Goal: Task Accomplishment & Management: Complete application form

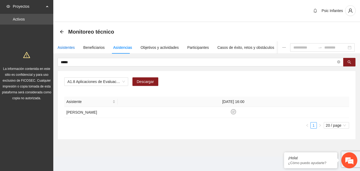
drag, startPoint x: 0, startPoint y: 0, endPoint x: 67, endPoint y: 46, distance: 81.7
click at [67, 46] on div "Asistentes" at bounding box center [66, 48] width 17 height 6
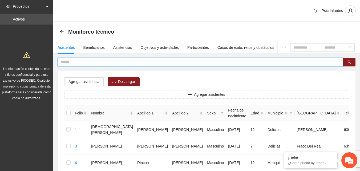
click at [64, 65] on input "text" at bounding box center [199, 62] width 276 height 6
type input "*****"
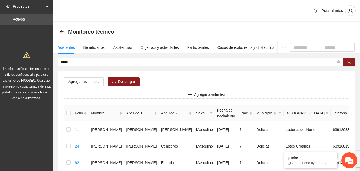
click at [157, 30] on div "Monitoreo técnico" at bounding box center [207, 31] width 294 height 11
click at [150, 47] on div "Objetivos y actividades" at bounding box center [160, 48] width 38 height 6
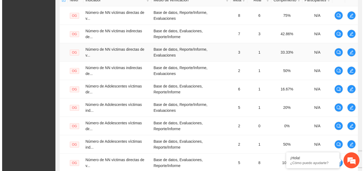
scroll to position [130, 0]
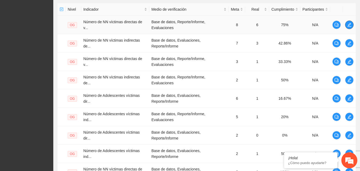
click at [351, 26] on icon "edit" at bounding box center [350, 25] width 4 height 4
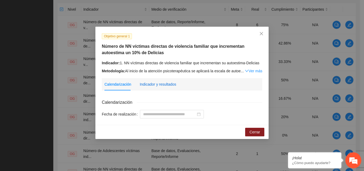
click at [160, 81] on div "Indicador y resultados" at bounding box center [158, 84] width 37 height 6
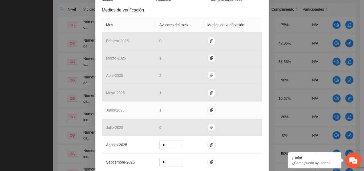
scroll to position [160, 0]
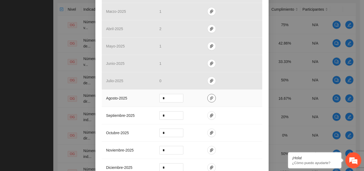
click at [210, 99] on icon "paper-clip" at bounding box center [212, 98] width 4 height 4
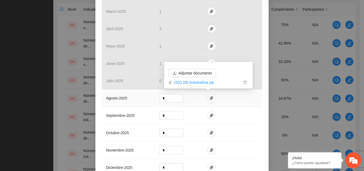
drag, startPoint x: 231, startPoint y: 97, endPoint x: 228, endPoint y: 97, distance: 3.2
click at [230, 97] on td at bounding box center [232, 98] width 59 height 17
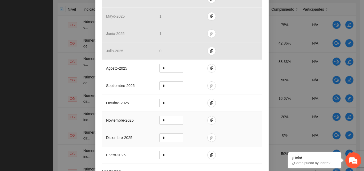
scroll to position [234, 0]
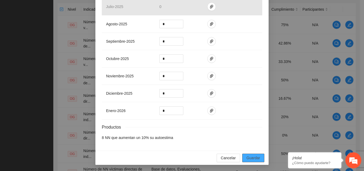
click at [254, 156] on span "Guardar" at bounding box center [254, 158] width 14 height 6
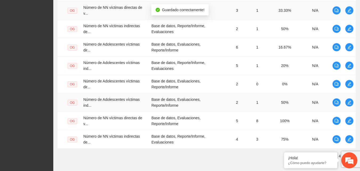
scroll to position [210, 0]
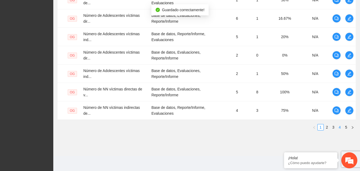
click at [340, 126] on link "4" at bounding box center [340, 127] width 6 height 6
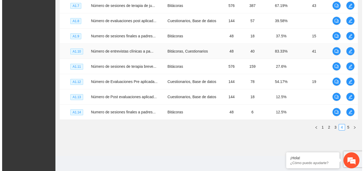
scroll to position [151, 0]
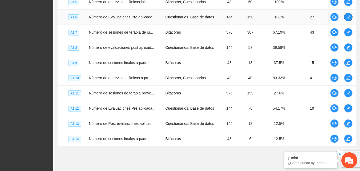
click at [347, 19] on icon "edit" at bounding box center [349, 17] width 4 height 4
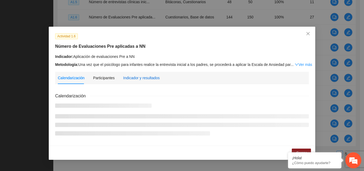
click at [152, 77] on div "Indicador y resultados" at bounding box center [141, 78] width 37 height 6
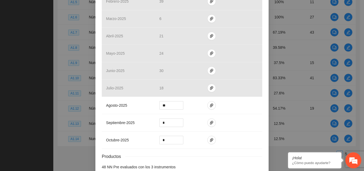
scroll to position [160, 0]
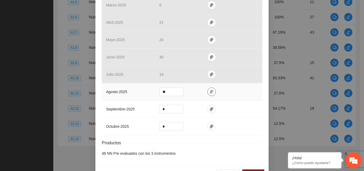
click at [210, 91] on icon "paper-clip" at bounding box center [212, 92] width 4 height 4
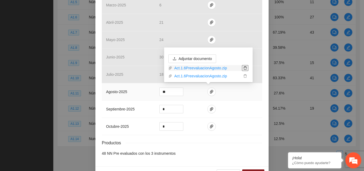
click at [246, 68] on icon "delete" at bounding box center [245, 67] width 3 height 3
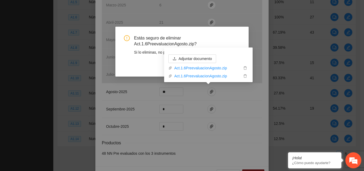
click at [228, 37] on span "Estás seguro de eliminar Act.1.6PreevaluacionAgosto.zip?" at bounding box center [187, 41] width 106 height 12
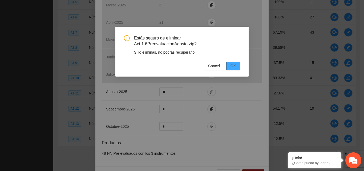
click at [234, 67] on span "OK" at bounding box center [233, 66] width 5 height 6
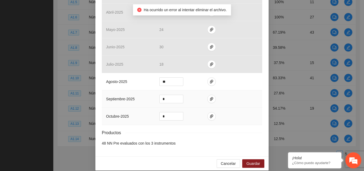
scroll to position [176, 0]
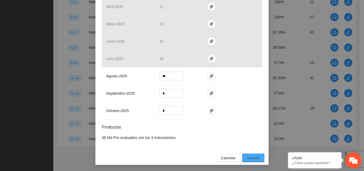
click at [249, 159] on span "Guardar" at bounding box center [254, 158] width 14 height 6
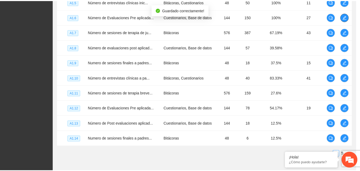
scroll to position [0, 0]
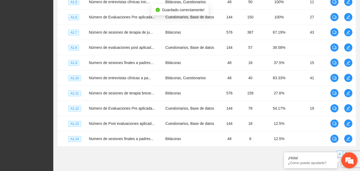
click at [349, 162] on em at bounding box center [349, 160] width 14 height 14
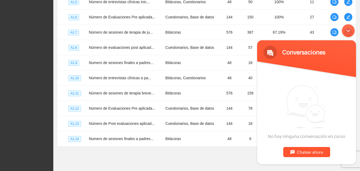
click at [298, 156] on div "Chatear ahora" at bounding box center [307, 152] width 47 height 10
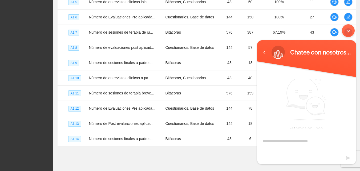
click at [279, 142] on textarea "Escriba su mensaje y pulse “Intro”" at bounding box center [306, 145] width 99 height 19
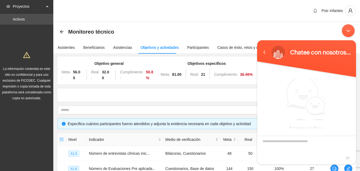
click at [348, 30] on div "Minimizar ventana de chat en vivo" at bounding box center [348, 30] width 13 height 13
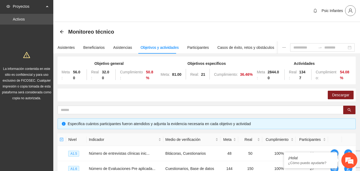
click at [350, 12] on icon "user" at bounding box center [350, 10] width 5 height 5
click at [329, 33] on span "Cerrar sesión" at bounding box center [337, 31] width 34 height 6
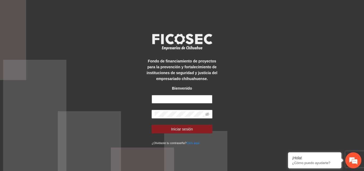
drag, startPoint x: 182, startPoint y: 98, endPoint x: 179, endPoint y: 95, distance: 3.8
click at [182, 98] on input "text" at bounding box center [182, 99] width 61 height 9
type input "**********"
click at [152, 125] on button "Iniciar sesión" at bounding box center [182, 129] width 61 height 9
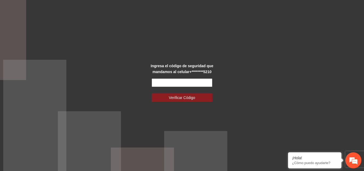
click at [176, 83] on input "text" at bounding box center [182, 82] width 61 height 9
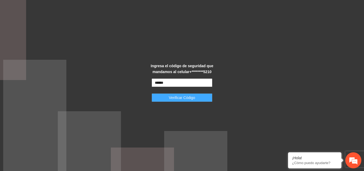
type input "******"
click at [180, 95] on span "Verificar Código" at bounding box center [182, 98] width 26 height 6
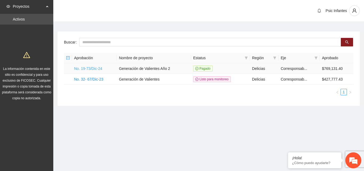
click at [98, 69] on link "No. 19-73/Dic-24" at bounding box center [88, 68] width 28 height 4
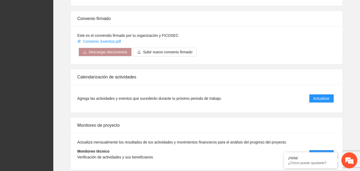
scroll to position [428, 0]
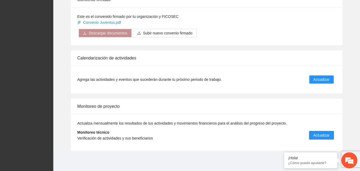
click at [329, 137] on span "Actualizar" at bounding box center [322, 135] width 16 height 6
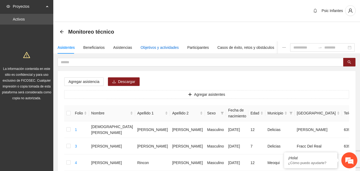
click at [150, 48] on div "Objetivos y actividades" at bounding box center [160, 48] width 38 height 6
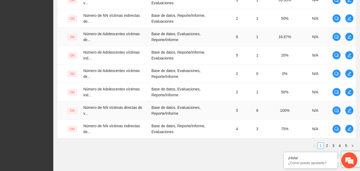
scroll to position [210, 0]
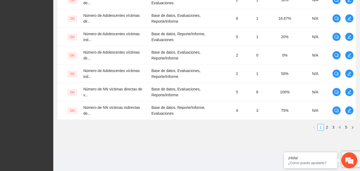
click at [339, 128] on link "4" at bounding box center [340, 127] width 6 height 6
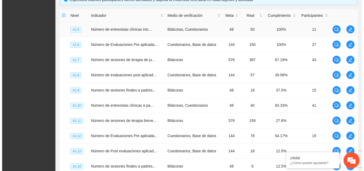
scroll to position [98, 0]
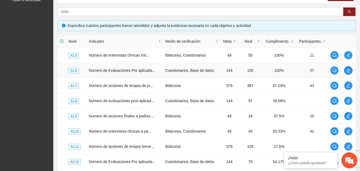
click at [349, 72] on icon "edit" at bounding box center [349, 71] width 4 height 4
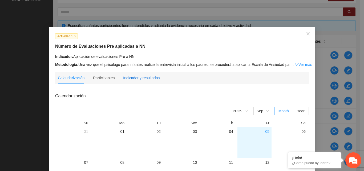
click at [138, 79] on div "Indicador y resultados" at bounding box center [141, 78] width 37 height 6
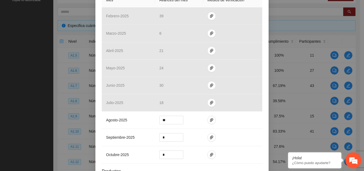
scroll to position [133, 0]
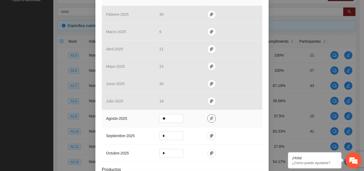
click at [210, 119] on icon "paper-clip" at bounding box center [212, 118] width 4 height 4
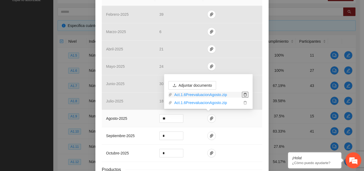
click at [245, 95] on icon "delete" at bounding box center [246, 95] width 4 height 4
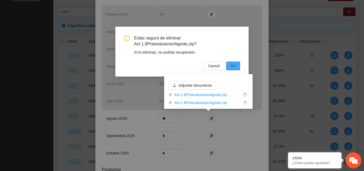
click at [235, 67] on span "OK" at bounding box center [233, 66] width 5 height 6
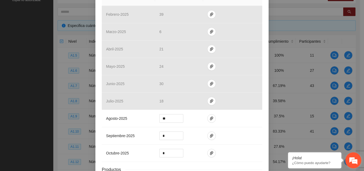
click at [354, 161] on em at bounding box center [353, 160] width 14 height 14
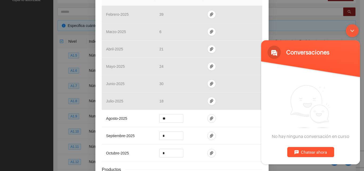
click at [306, 153] on div "Chatear ahora" at bounding box center [311, 152] width 47 height 10
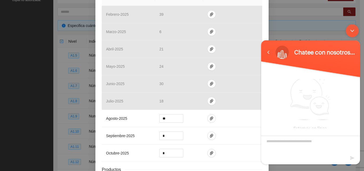
click at [291, 143] on textarea "Escriba su mensaje y pulse “Intro”" at bounding box center [310, 145] width 99 height 19
type textarea "********"
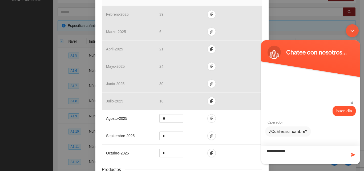
type textarea "**********"
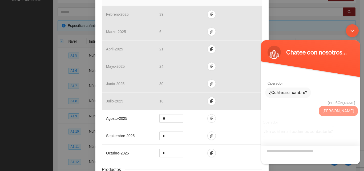
scroll to position [24, 0]
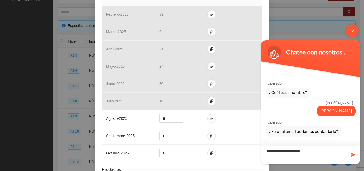
type textarea "**********"
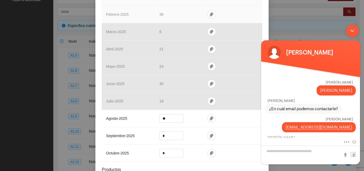
scroll to position [79, 0]
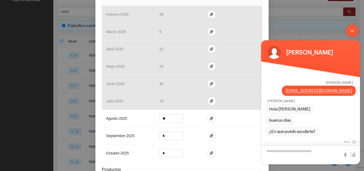
click at [292, 150] on textarea "Escriba su mensaje y pulse “Intro”" at bounding box center [310, 155] width 99 height 19
type textarea "**********"
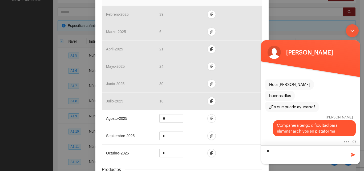
type textarea "*"
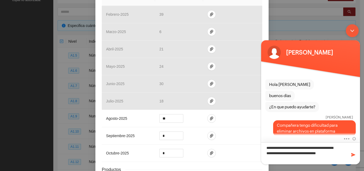
type textarea "**********"
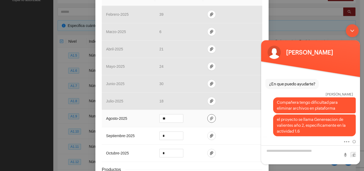
click at [208, 116] on span "paper-clip" at bounding box center [212, 118] width 8 height 4
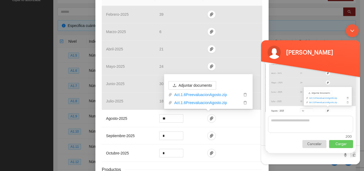
click at [338, 143] on p "Cargar" at bounding box center [341, 144] width 24 height 8
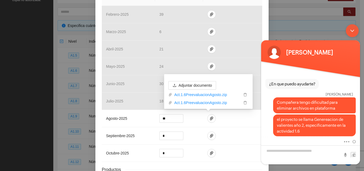
scroll to position [174, 0]
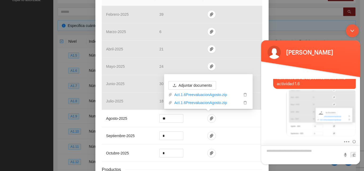
click at [305, 149] on textarea "Escriba su mensaje y pulse “Intro”" at bounding box center [310, 154] width 99 height 19
type textarea "*"
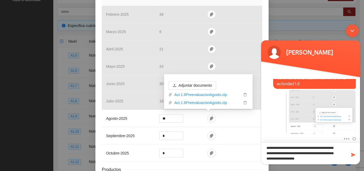
scroll to position [0, 0]
type textarea "**********"
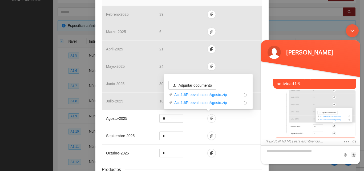
scroll to position [209, 0]
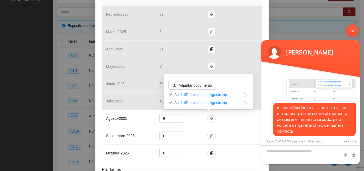
click at [349, 30] on div "Minimizar ventana de chat en vivo" at bounding box center [352, 30] width 13 height 13
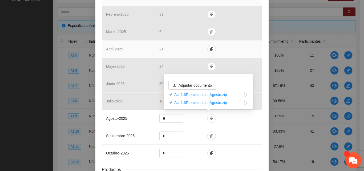
scroll to position [233, 0]
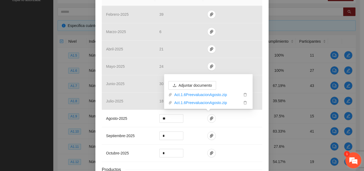
click at [351, 160] on em at bounding box center [353, 160] width 14 height 14
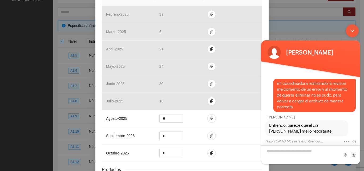
click at [294, 147] on textarea "Escriba su mensaje y pulse “Intro”" at bounding box center [310, 154] width 99 height 19
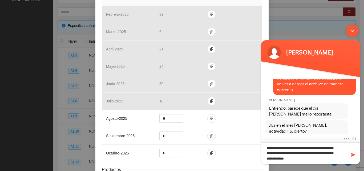
type textarea "**********"
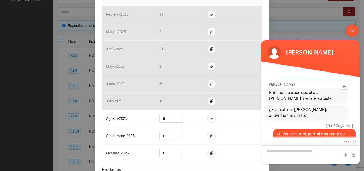
scroll to position [254, 0]
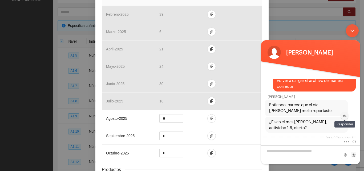
click at [345, 116] on em at bounding box center [344, 116] width 7 height 6
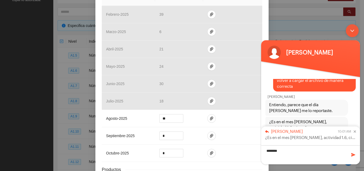
type textarea "*********"
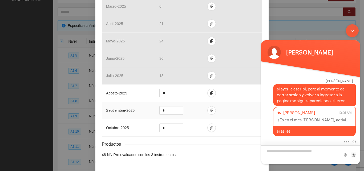
scroll to position [176, 0]
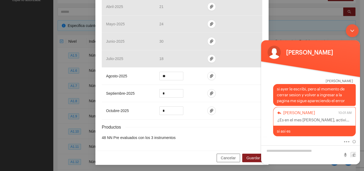
click at [225, 158] on span "Cancelar" at bounding box center [228, 158] width 15 height 6
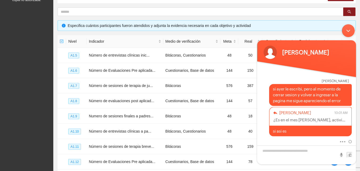
scroll to position [0, 0]
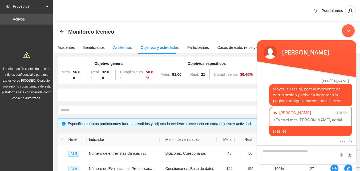
click at [125, 47] on div "Asistencias" at bounding box center [122, 48] width 19 height 6
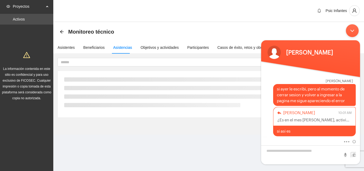
click at [352, 31] on div "Minimizar ventana de chat en vivo" at bounding box center [352, 30] width 13 height 13
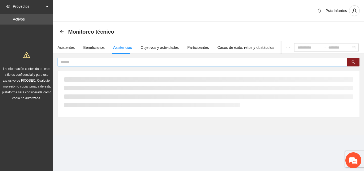
click at [93, 61] on input "text" at bounding box center [201, 62] width 280 height 6
click at [298, 48] on input at bounding box center [309, 48] width 22 height 6
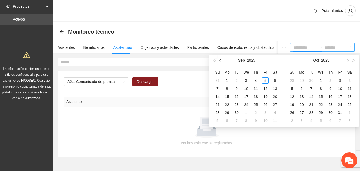
click at [220, 61] on button "button" at bounding box center [221, 60] width 6 height 11
type input "**********"
click at [266, 81] on div "1" at bounding box center [265, 80] width 6 height 6
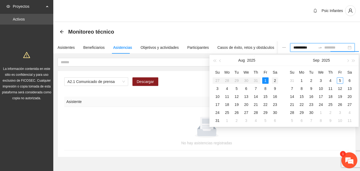
type input "**********"
click at [349, 47] on div "**********" at bounding box center [322, 47] width 65 height 9
type input "**********"
click at [266, 113] on div "29" at bounding box center [265, 112] width 6 height 6
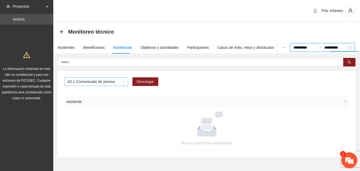
click at [123, 82] on span "A2.1 Comunicado de prensa" at bounding box center [96, 82] width 58 height 8
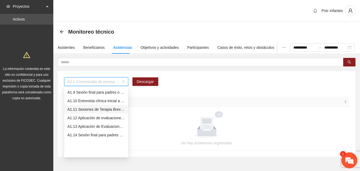
scroll to position [42, 0]
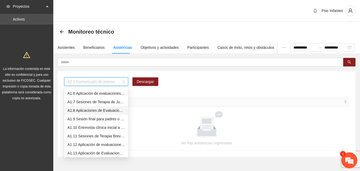
click at [101, 111] on div "A1.8 Aplicaciones de Evaluaciones Post a NN" at bounding box center [96, 110] width 58 height 6
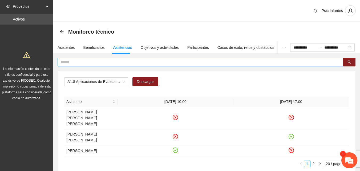
click at [75, 60] on input "text" at bounding box center [199, 62] width 276 height 6
click at [123, 82] on span "A1.8 Aplicaciones de Evaluaciones Post a NN" at bounding box center [96, 82] width 58 height 8
type input "*****"
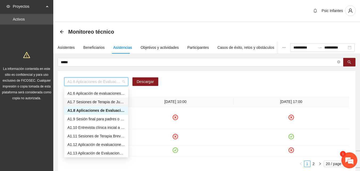
click at [94, 102] on div "A1.7 Sesiones de Terapia de Juego para niños y niñas" at bounding box center [96, 102] width 58 height 6
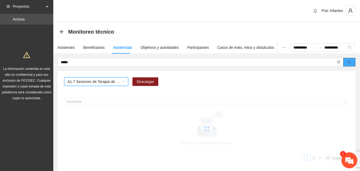
click at [350, 63] on icon "search" at bounding box center [349, 62] width 3 height 3
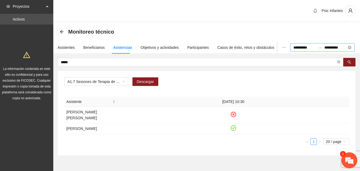
click at [352, 49] on div "**********" at bounding box center [322, 47] width 65 height 9
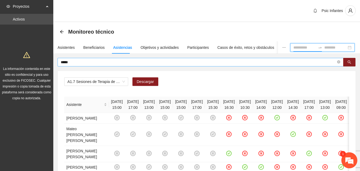
click at [220, 65] on input "*****" at bounding box center [199, 62] width 276 height 6
type input "**********"
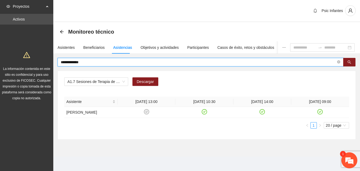
click at [97, 63] on input "**********" at bounding box center [199, 62] width 276 height 6
click at [63, 49] on div "Asistentes" at bounding box center [66, 48] width 17 height 6
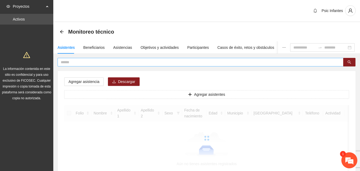
click at [83, 64] on input "text" at bounding box center [199, 62] width 276 height 6
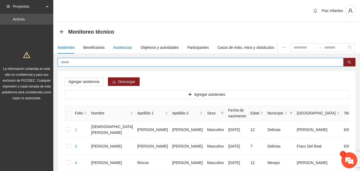
click at [121, 45] on div "Asistencias" at bounding box center [122, 48] width 19 height 6
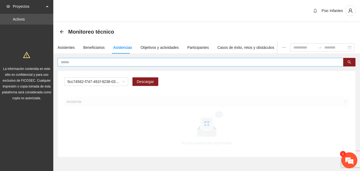
click at [119, 61] on input "text" at bounding box center [199, 62] width 276 height 6
click at [124, 83] on span "A2.1 Comunicado de prensa" at bounding box center [96, 82] width 58 height 8
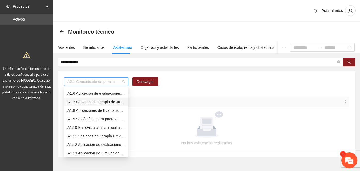
click at [100, 101] on div "A1.7 Sesiones de Terapia de Juego para niños y niñas" at bounding box center [96, 102] width 58 height 6
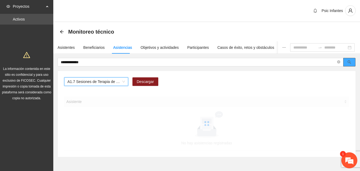
click at [349, 63] on icon "search" at bounding box center [350, 62] width 4 height 4
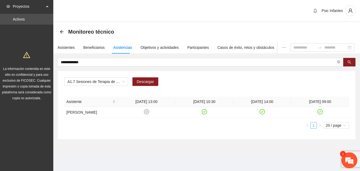
click at [315, 126] on link "1" at bounding box center [314, 125] width 6 height 6
click at [339, 125] on span "20 / page" at bounding box center [336, 125] width 21 height 6
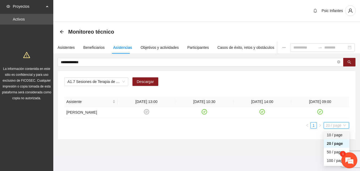
click at [337, 134] on div "10 / page" at bounding box center [336, 135] width 19 height 6
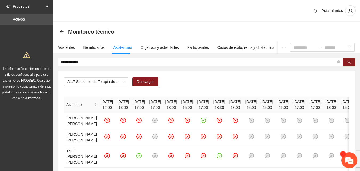
click at [353, 67] on div "**********" at bounding box center [207, 172] width 298 height 229
click at [349, 64] on icon "search" at bounding box center [350, 62] width 4 height 4
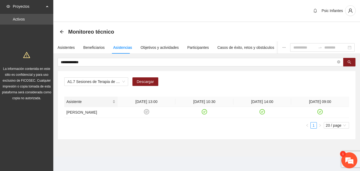
click at [113, 99] on div "Asistente" at bounding box center [90, 102] width 49 height 6
click at [113, 103] on div "Asistente" at bounding box center [90, 102] width 49 height 6
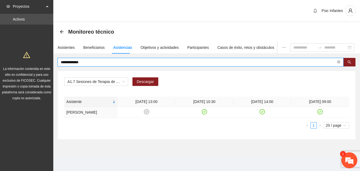
drag, startPoint x: 95, startPoint y: 63, endPoint x: 52, endPoint y: 65, distance: 42.7
click at [52, 65] on section "**********" at bounding box center [180, 86] width 360 height 172
type input "**********"
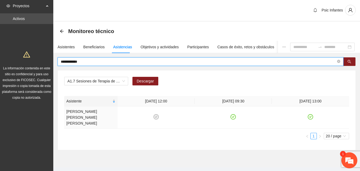
scroll to position [0, 0]
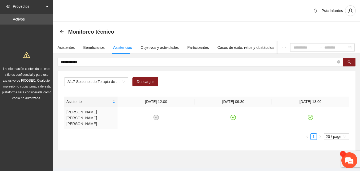
click at [249, 134] on div "A1.7 Sesiones de Terapia de Juego para niños y niñas Descargar Asistente 07/04/…" at bounding box center [207, 110] width 298 height 79
click at [346, 157] on em at bounding box center [349, 160] width 14 height 14
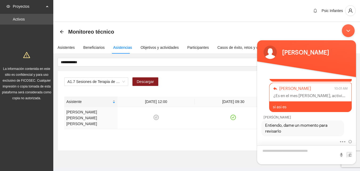
click at [296, 154] on textarea "Escriba su mensaje y pulse “Intro”" at bounding box center [306, 154] width 99 height 19
type textarea "*******"
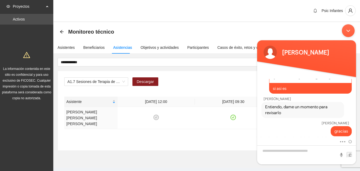
click at [150, 139] on div "A1.7 Sesiones de Terapia de Juego para niños y niñas Descargar Asistente 07/04/…" at bounding box center [207, 110] width 298 height 79
click at [347, 33] on div "Minimizar ventana de chat en vivo" at bounding box center [348, 30] width 13 height 13
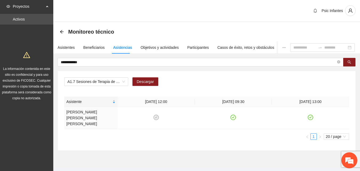
scroll to position [1, 0]
click at [68, 47] on div "Asistentes" at bounding box center [66, 47] width 17 height 6
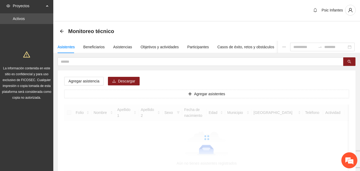
scroll to position [0, 0]
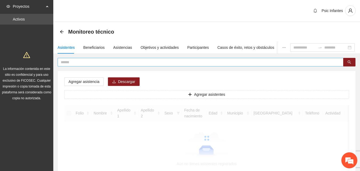
click at [86, 66] on span at bounding box center [201, 62] width 286 height 9
click at [83, 64] on input "text" at bounding box center [199, 62] width 276 height 6
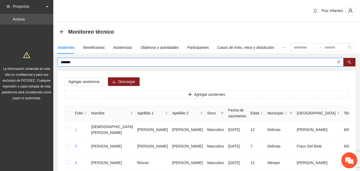
type input "*******"
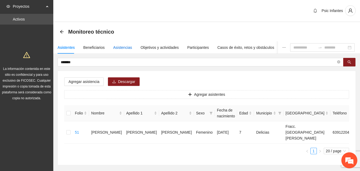
click at [119, 46] on div "Asistencias" at bounding box center [122, 48] width 19 height 6
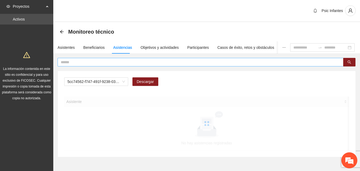
click at [111, 58] on span at bounding box center [201, 62] width 286 height 9
click at [112, 62] on input "text" at bounding box center [199, 62] width 276 height 6
click at [122, 84] on span "A2.1 Comunicado de prensa" at bounding box center [96, 82] width 58 height 8
type input "*****"
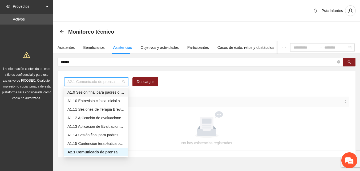
scroll to position [42, 0]
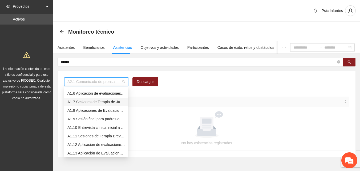
click at [99, 102] on div "A1.7 Sesiones de Terapia de Juego para niños y niñas" at bounding box center [96, 102] width 58 height 6
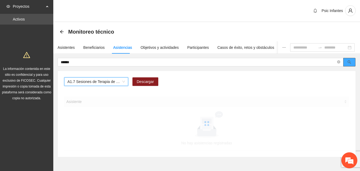
click at [351, 63] on icon "search" at bounding box center [349, 62] width 3 height 3
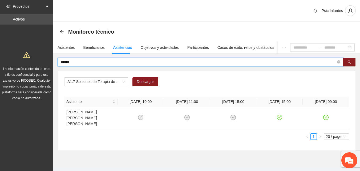
click at [86, 64] on input "*****" at bounding box center [199, 62] width 276 height 6
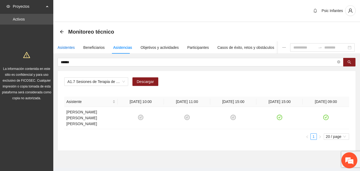
click at [65, 49] on div "Asistentes" at bounding box center [66, 48] width 17 height 6
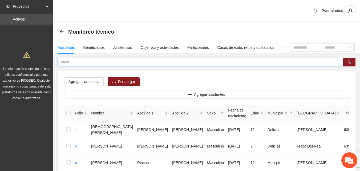
click at [75, 62] on input "text" at bounding box center [199, 62] width 276 height 6
click at [118, 47] on div "Asistencias" at bounding box center [122, 48] width 19 height 6
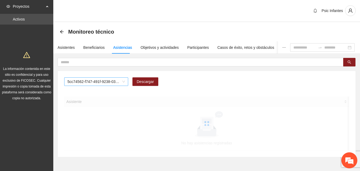
click at [109, 81] on span "5cc74562-f747-491f-9238-035ce2105999" at bounding box center [96, 82] width 58 height 8
click at [124, 84] on span "5cc74562-f747-491f-9238-035ce2105999" at bounding box center [96, 82] width 58 height 8
click at [121, 83] on span "A2.1 Comunicado de prensa" at bounding box center [96, 82] width 58 height 8
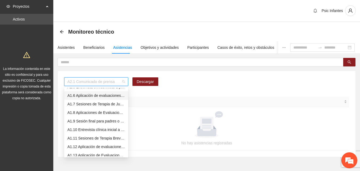
scroll to position [4, 0]
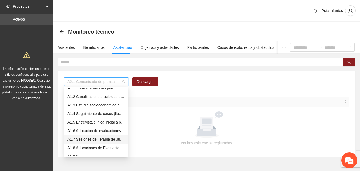
click at [102, 141] on div "A1.7 Sesiones de Terapia de Juego para niños y niñas" at bounding box center [96, 139] width 58 height 6
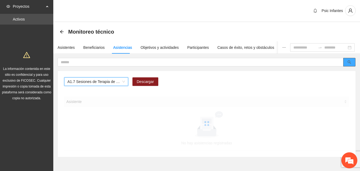
click at [351, 65] on button "button" at bounding box center [350, 62] width 12 height 9
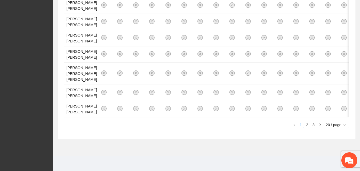
scroll to position [0, 0]
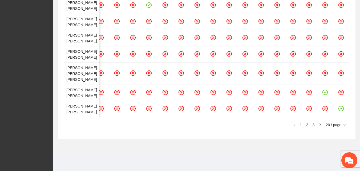
scroll to position [530, 0]
click at [306, 126] on link "2" at bounding box center [308, 125] width 6 height 6
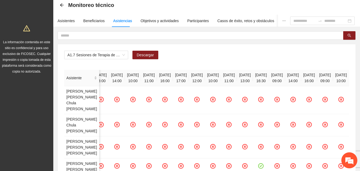
scroll to position [0, 0]
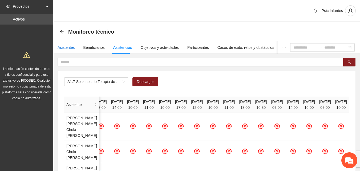
click at [66, 47] on div "Asistentes" at bounding box center [66, 48] width 17 height 6
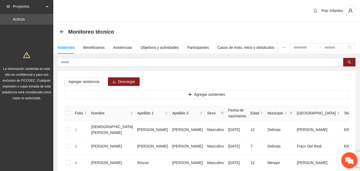
click at [350, 161] on em at bounding box center [349, 160] width 14 height 14
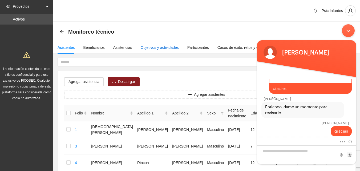
click at [148, 46] on div "Objetivos y actividades" at bounding box center [160, 48] width 38 height 6
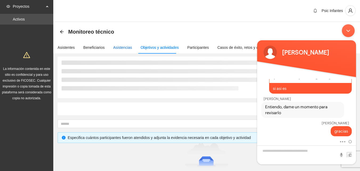
click at [111, 46] on div "Asistentes Beneficiarios Asistencias Objetivos y actividades Participantes Caso…" at bounding box center [207, 47] width 309 height 12
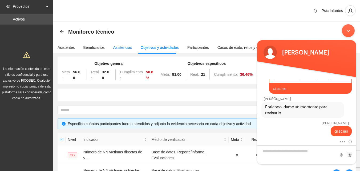
click at [120, 49] on div "Asistencias" at bounding box center [122, 48] width 19 height 6
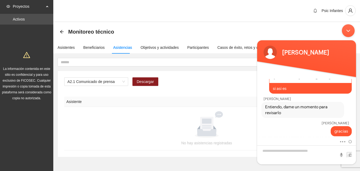
click at [344, 27] on div "Minimizar ventana de chat en vivo" at bounding box center [348, 30] width 13 height 13
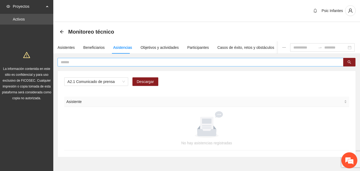
click at [115, 62] on input "text" at bounding box center [199, 62] width 276 height 6
type input "**********"
click at [125, 83] on span "A2.1 Comunicado de prensa" at bounding box center [96, 82] width 58 height 8
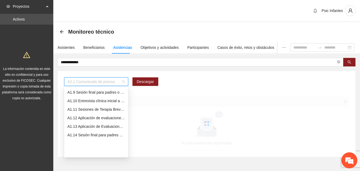
scroll to position [42, 0]
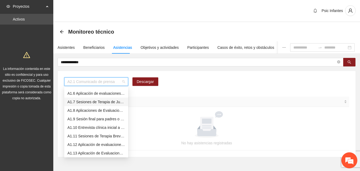
click at [107, 103] on div "A1.7 Sesiones de Terapia de Juego para niños y niñas" at bounding box center [96, 102] width 58 height 6
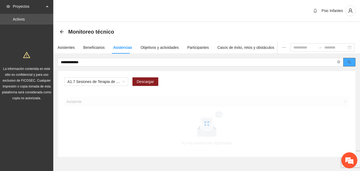
click at [353, 64] on button "button" at bounding box center [350, 62] width 12 height 9
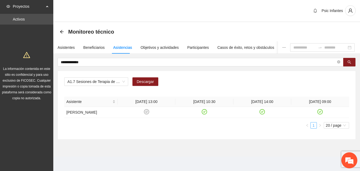
click at [312, 125] on link "1" at bounding box center [314, 125] width 6 height 6
click at [338, 126] on span "20 / page" at bounding box center [336, 125] width 21 height 6
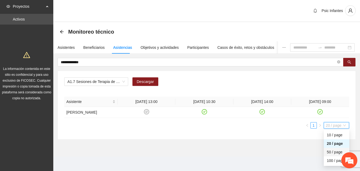
click at [329, 153] on div "50 / page" at bounding box center [336, 152] width 19 height 6
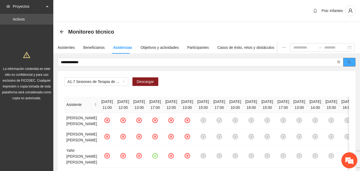
click at [348, 63] on icon "search" at bounding box center [350, 62] width 4 height 4
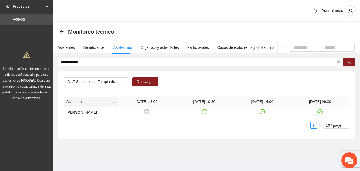
click at [115, 103] on div "Asistente" at bounding box center [90, 102] width 49 height 6
click at [115, 105] on div "Asistente" at bounding box center [90, 102] width 49 height 6
click at [114, 102] on div "Asistente" at bounding box center [90, 102] width 49 height 6
click at [347, 158] on em at bounding box center [349, 160] width 14 height 14
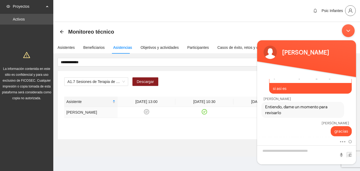
click at [351, 12] on icon "user" at bounding box center [350, 10] width 5 height 5
click at [203, 22] on div "Psic Infantes" at bounding box center [206, 11] width 307 height 22
click at [349, 31] on div "Minimizar ventana de chat en vivo" at bounding box center [348, 30] width 13 height 13
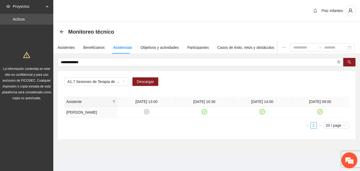
click at [46, 9] on div "Proyectos" at bounding box center [26, 6] width 53 height 11
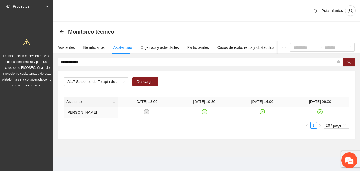
click at [47, 7] on div "Proyectos" at bounding box center [26, 6] width 53 height 11
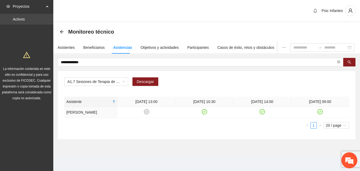
click at [25, 20] on link "Activos" at bounding box center [19, 19] width 12 height 4
click at [64, 30] on div "Monitoreo técnico" at bounding box center [89, 31] width 58 height 9
click at [63, 31] on icon "arrow-left" at bounding box center [62, 32] width 4 height 4
click at [62, 31] on icon "arrow-left" at bounding box center [62, 31] width 4 height 4
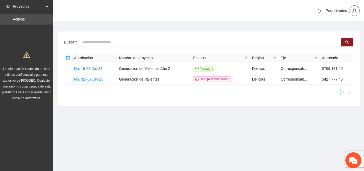
click at [351, 12] on span "user" at bounding box center [355, 10] width 10 height 5
click at [321, 11] on icon "bell" at bounding box center [319, 11] width 4 height 4
click at [335, 11] on span "Psic Infantes" at bounding box center [336, 11] width 21 height 4
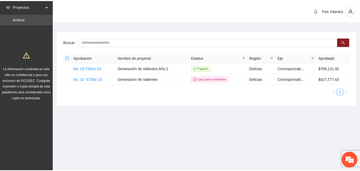
scroll to position [348, 0]
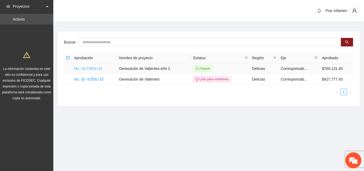
click at [96, 67] on link "No. 19-73/Dic-24" at bounding box center [88, 68] width 28 height 4
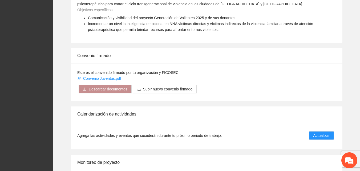
scroll to position [428, 0]
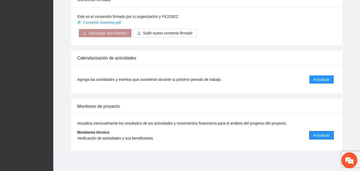
click at [318, 135] on span "Actualizar" at bounding box center [322, 135] width 16 height 6
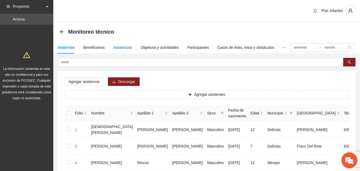
click at [124, 48] on div "Asistencias" at bounding box center [122, 48] width 19 height 6
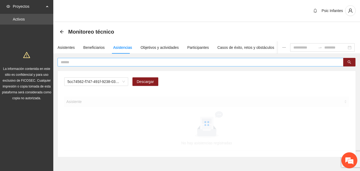
click at [117, 59] on input "text" at bounding box center [199, 62] width 276 height 6
click at [124, 83] on span "5cc74562-f747-491f-9238-035ce2105999" at bounding box center [96, 82] width 58 height 8
type input "**********"
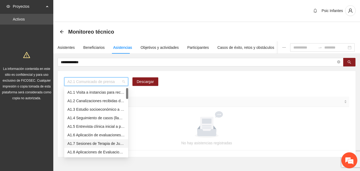
click at [106, 144] on div "A1.7 Sesiones de Terapia de Juego para niños y niñas" at bounding box center [96, 144] width 58 height 6
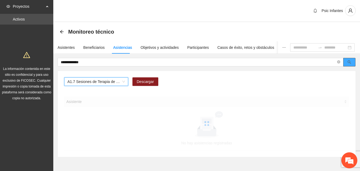
click at [349, 64] on span "search" at bounding box center [350, 62] width 4 height 4
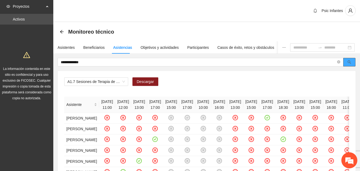
click at [350, 61] on icon "search" at bounding box center [349, 62] width 3 height 3
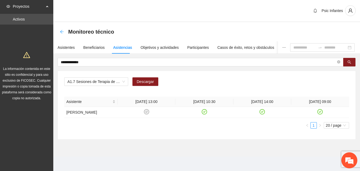
click at [63, 32] on icon "arrow-left" at bounding box center [62, 32] width 4 height 4
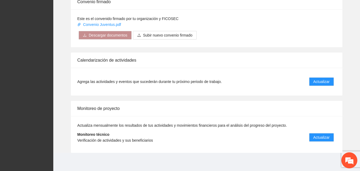
scroll to position [428, 0]
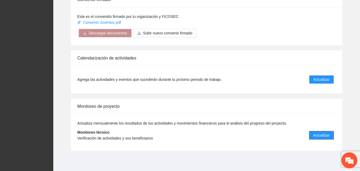
click at [319, 135] on span "Actualizar" at bounding box center [322, 135] width 16 height 6
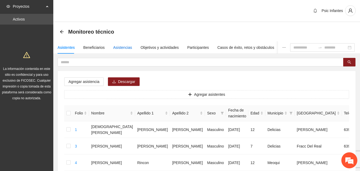
click at [117, 47] on div "Asistencias" at bounding box center [122, 48] width 19 height 6
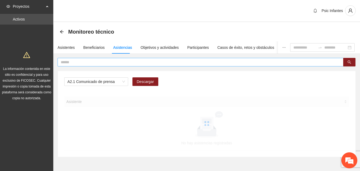
click at [119, 63] on input "text" at bounding box center [199, 62] width 276 height 6
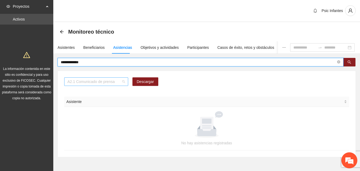
click at [122, 81] on span "A2.1 Comunicado de prensa" at bounding box center [96, 82] width 58 height 8
type input "**********"
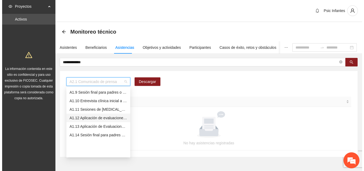
scroll to position [42, 0]
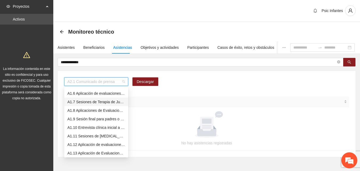
click at [97, 102] on div "A1.7 Sesiones de Terapia de Juego para niños y niñas" at bounding box center [96, 102] width 58 height 6
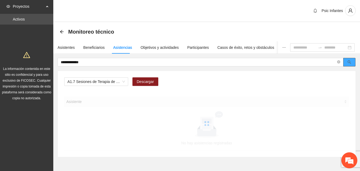
click at [352, 63] on button "button" at bounding box center [350, 62] width 12 height 9
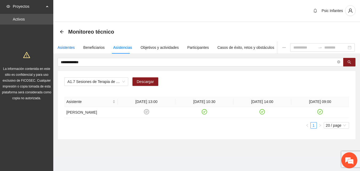
click at [69, 49] on div "Asistentes" at bounding box center [66, 48] width 17 height 6
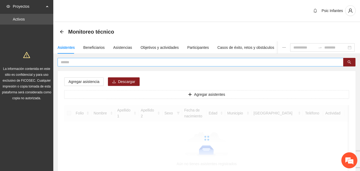
click at [85, 63] on input "text" at bounding box center [199, 62] width 276 height 6
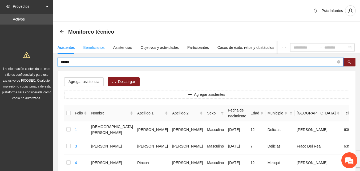
type input "******"
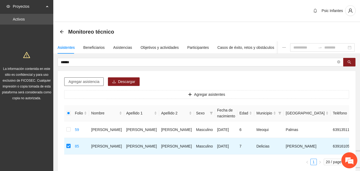
click at [84, 83] on span "Agregar asistencia" at bounding box center [84, 82] width 31 height 6
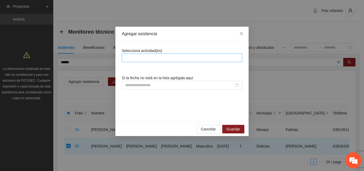
click at [166, 55] on div at bounding box center [182, 58] width 118 height 6
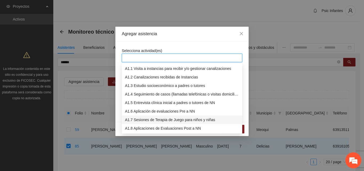
drag, startPoint x: 145, startPoint y: 121, endPoint x: 181, endPoint y: 94, distance: 44.3
click at [145, 121] on div "A1.7 Sesiones de Terapia de Juego para niños y niñas" at bounding box center [182, 120] width 114 height 6
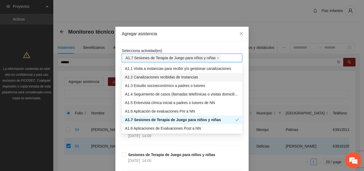
click at [168, 33] on div "Agregar asistencia" at bounding box center [182, 34] width 121 height 6
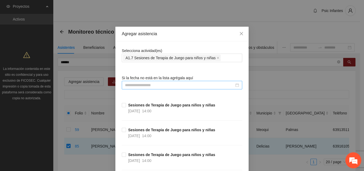
click at [171, 89] on div at bounding box center [182, 85] width 121 height 9
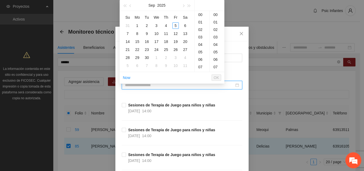
click at [170, 86] on input at bounding box center [179, 85] width 109 height 6
type input "**********"
click at [201, 36] on div "10" at bounding box center [202, 35] width 15 height 7
type input "**********"
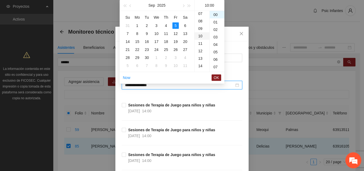
scroll to position [75, 0]
click at [218, 79] on span "OK" at bounding box center [216, 78] width 5 height 6
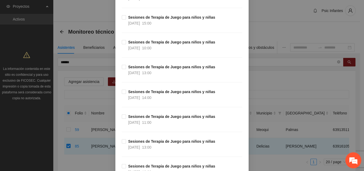
scroll to position [4659, 0]
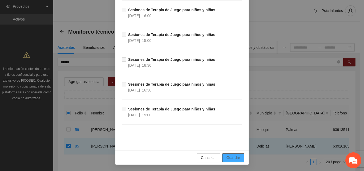
click at [230, 156] on span "Guardar" at bounding box center [234, 158] width 14 height 6
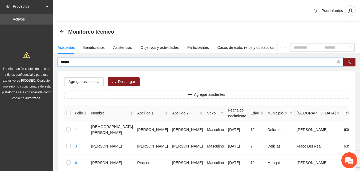
drag, startPoint x: 79, startPoint y: 63, endPoint x: 59, endPoint y: 65, distance: 19.8
click at [59, 65] on span "******" at bounding box center [201, 62] width 286 height 9
type input "**********"
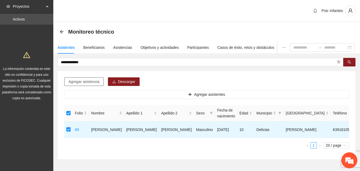
click at [87, 83] on span "Agregar asistencia" at bounding box center [84, 82] width 31 height 6
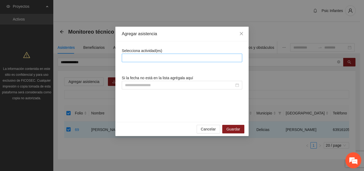
click at [153, 56] on div at bounding box center [182, 58] width 118 height 6
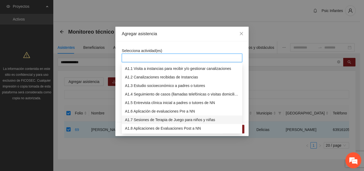
click at [130, 118] on div "A1.7 Sesiones de Terapia de Juego para niños y niñas" at bounding box center [182, 120] width 114 height 6
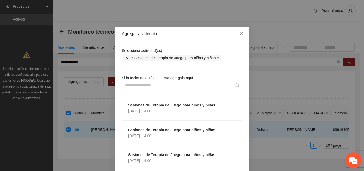
click at [152, 86] on input at bounding box center [179, 85] width 109 height 6
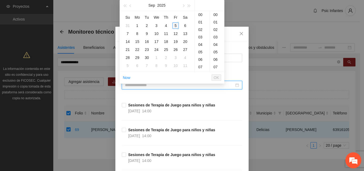
click at [175, 24] on div "5" at bounding box center [176, 25] width 6 height 6
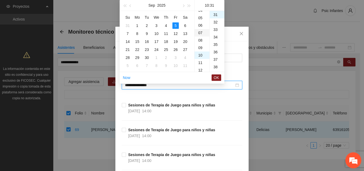
scroll to position [21, 0]
click at [202, 61] on div "09" at bounding box center [202, 60] width 15 height 7
click at [216, 14] on div "00" at bounding box center [217, 14] width 15 height 7
type input "**********"
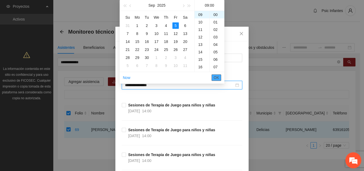
click at [216, 78] on span "OK" at bounding box center [216, 78] width 5 height 6
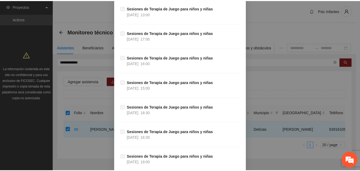
scroll to position [4659, 0]
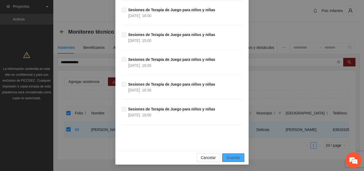
click at [233, 156] on span "Guardar" at bounding box center [234, 158] width 14 height 6
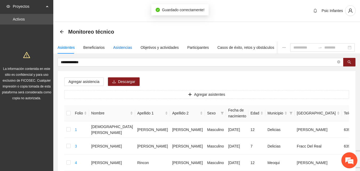
drag, startPoint x: 121, startPoint y: 48, endPoint x: 123, endPoint y: 53, distance: 5.7
click at [121, 48] on div "Asistencias" at bounding box center [122, 48] width 19 height 6
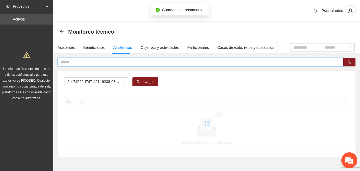
click at [115, 61] on input "text" at bounding box center [199, 62] width 276 height 6
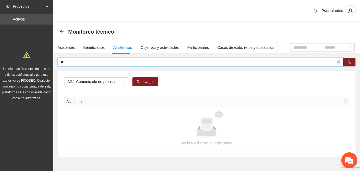
type input "*"
click at [124, 86] on div "A2.1 Comunicado de prensa" at bounding box center [96, 81] width 64 height 9
type input "**********"
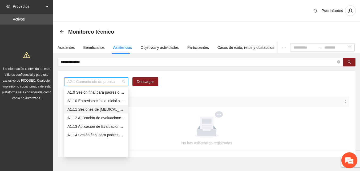
scroll to position [42, 0]
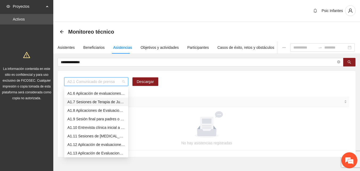
click at [99, 102] on div "A1.7 Sesiones de Terapia de Juego para niños y niñas" at bounding box center [96, 102] width 58 height 6
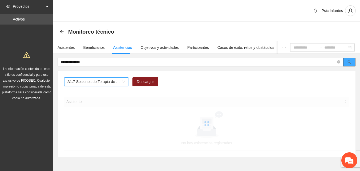
click at [350, 64] on icon "search" at bounding box center [350, 62] width 4 height 4
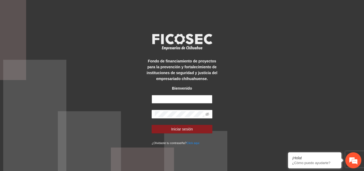
click at [173, 96] on input "text" at bounding box center [182, 99] width 61 height 9
type input "**********"
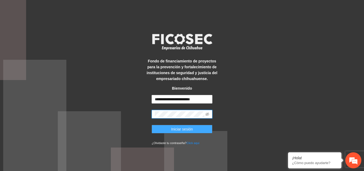
click at [189, 131] on span "Iniciar sesión" at bounding box center [182, 129] width 22 height 6
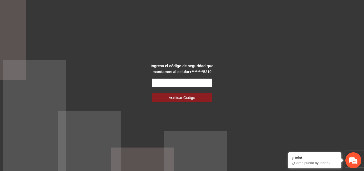
click at [184, 81] on input "text" at bounding box center [182, 82] width 61 height 9
type input "******"
click at [152, 93] on button "Verificar Código" at bounding box center [182, 97] width 61 height 9
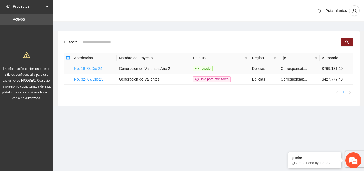
click at [91, 69] on link "No. 19-73/Dic-24" at bounding box center [88, 68] width 28 height 4
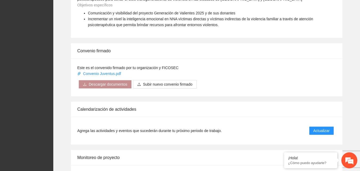
scroll to position [428, 0]
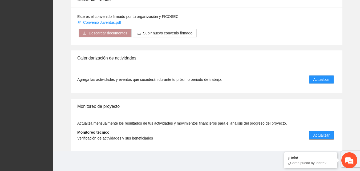
click at [327, 136] on span "Actualizar" at bounding box center [322, 135] width 16 height 6
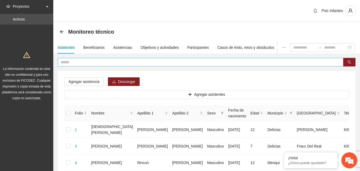
click at [105, 63] on input "text" at bounding box center [199, 62] width 276 height 6
type input "**********"
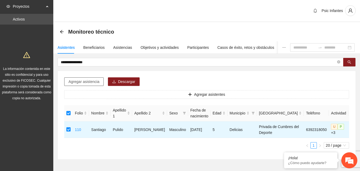
click at [85, 84] on span "Agregar asistencia" at bounding box center [84, 82] width 31 height 6
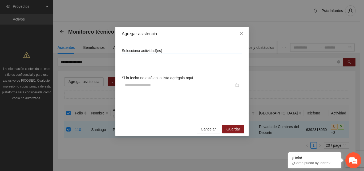
click at [150, 61] on div at bounding box center [182, 58] width 118 height 6
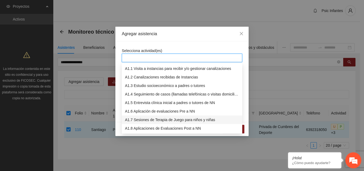
click at [144, 119] on div "A1.7 Sesiones de Terapia de Juego para niños y niñas" at bounding box center [182, 120] width 114 height 6
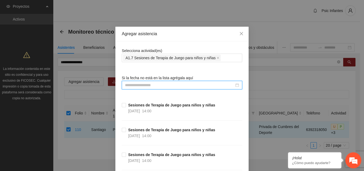
click at [132, 83] on input at bounding box center [179, 85] width 109 height 6
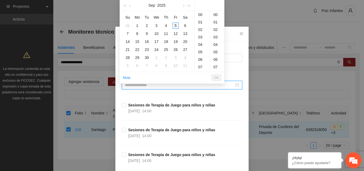
click at [176, 27] on div "5" at bounding box center [176, 25] width 6 height 6
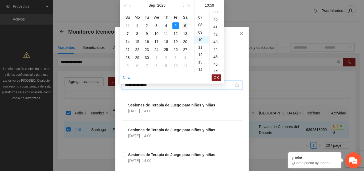
scroll to position [440, 0]
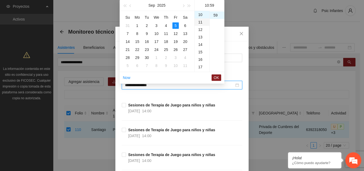
click at [201, 24] on div "11" at bounding box center [202, 21] width 15 height 7
click at [216, 14] on div "00" at bounding box center [217, 14] width 15 height 7
type input "**********"
click at [216, 81] on li "OK" at bounding box center [217, 77] width 10 height 9
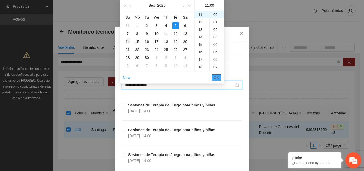
click at [216, 80] on span "OK" at bounding box center [216, 78] width 5 height 6
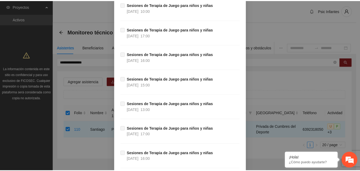
scroll to position [4659, 0]
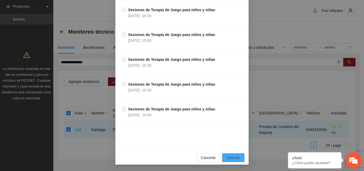
click at [228, 156] on span "Guardar" at bounding box center [234, 158] width 14 height 6
